Goal: Transaction & Acquisition: Subscribe to service/newsletter

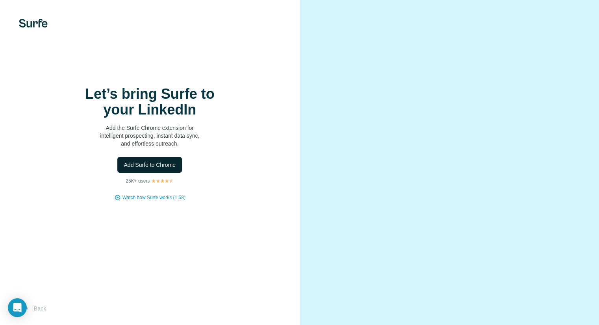
click at [155, 164] on span "Add Surfe to Chrome" at bounding box center [150, 165] width 52 height 8
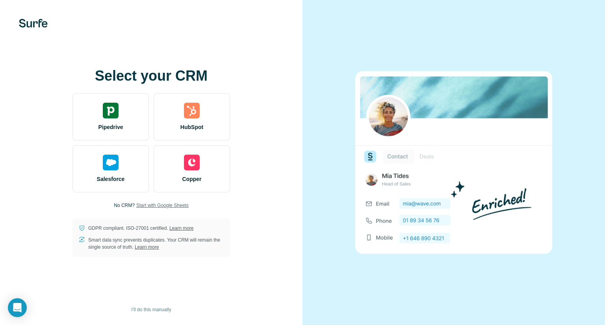
click at [179, 205] on span "Start with Google Sheets" at bounding box center [162, 205] width 52 height 7
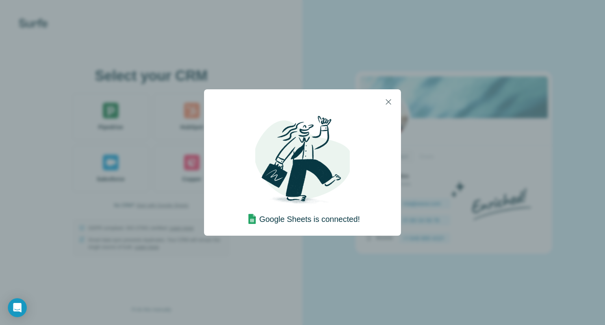
click at [345, 117] on img at bounding box center [302, 162] width 95 height 95
click at [331, 156] on img at bounding box center [302, 162] width 95 height 95
click at [394, 0] on div "Google Sheets is connected!" at bounding box center [302, 162] width 605 height 325
click at [387, 105] on icon "button" at bounding box center [388, 101] width 9 height 9
click at [389, 102] on icon "button" at bounding box center [389, 102] width 6 height 6
